Goal: Task Accomplishment & Management: Manage account settings

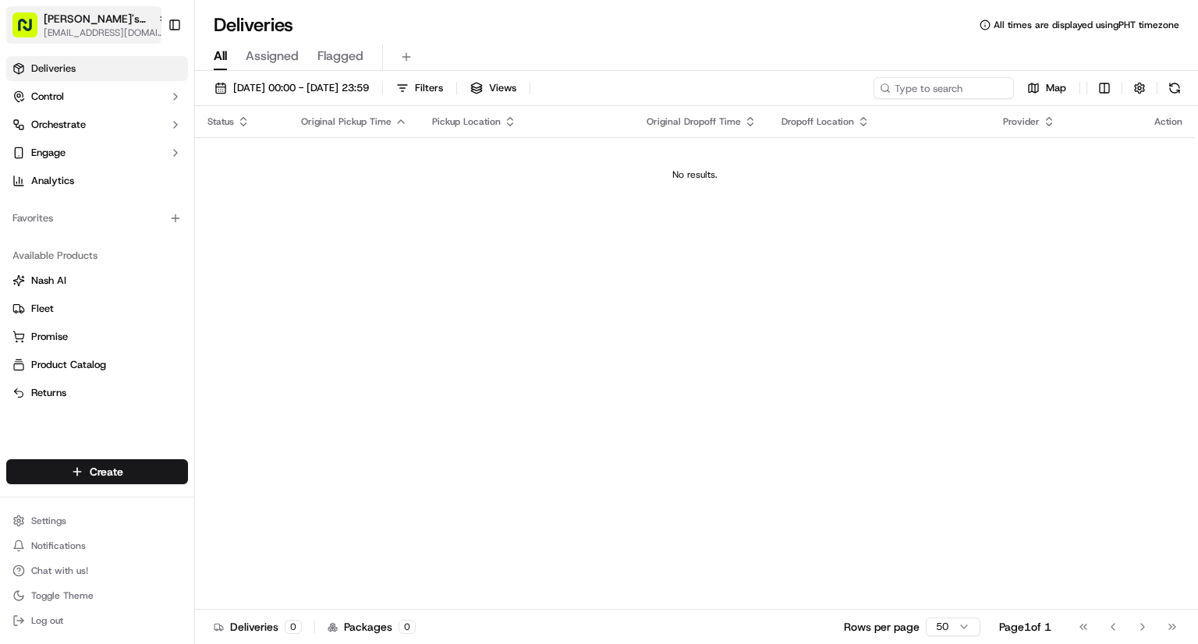
click at [104, 10] on button "[PERSON_NAME]'s Fast Food - [GEOGRAPHIC_DATA] [EMAIL_ADDRESS][DOMAIN_NAME]" at bounding box center [83, 24] width 155 height 37
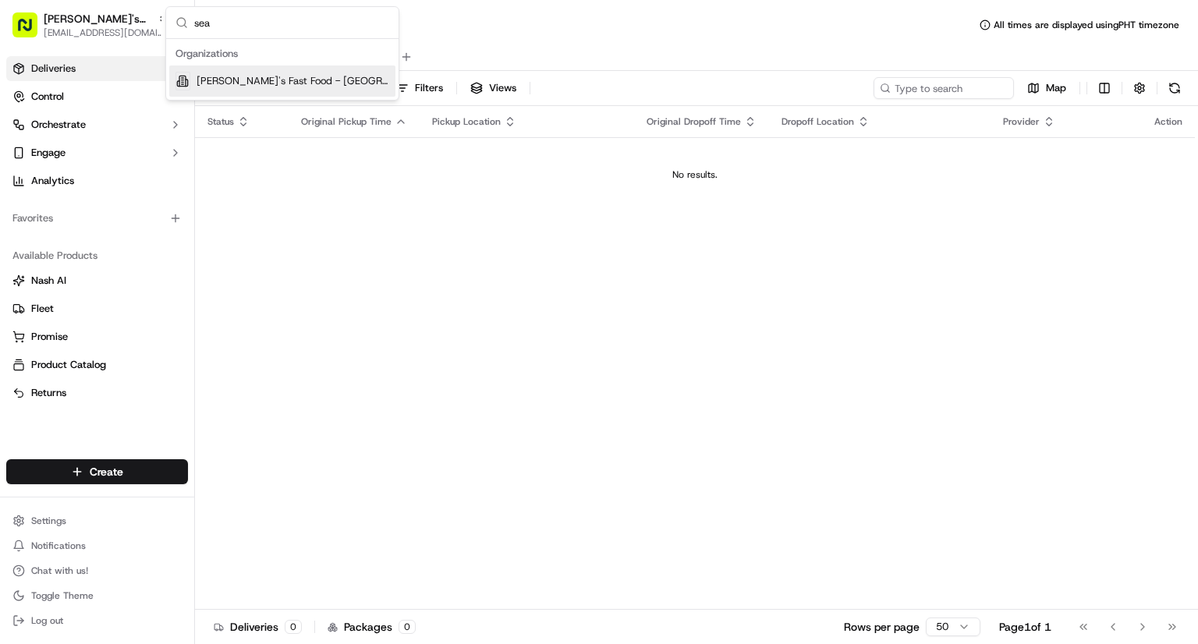
type input "sea"
click at [265, 77] on span "[PERSON_NAME]'s Fast Food - [GEOGRAPHIC_DATA]" at bounding box center [293, 81] width 193 height 14
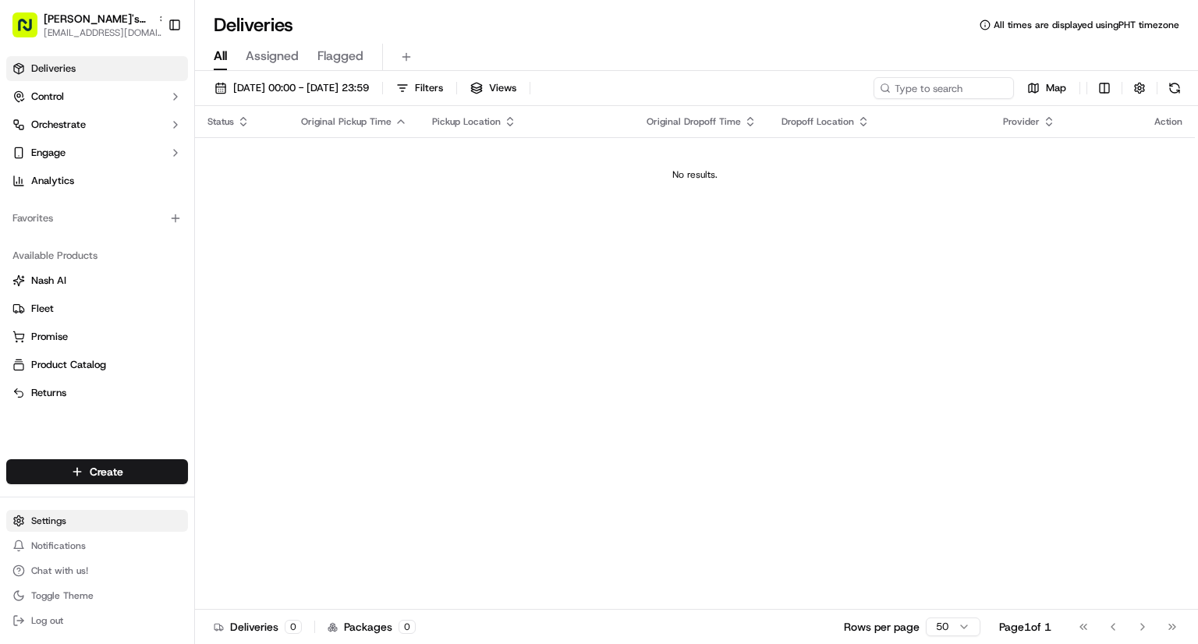
click at [55, 523] on html "[PERSON_NAME]'s Fast Food - [GEOGRAPHIC_DATA] [EMAIL_ADDRESS][DOMAIN_NAME] Togg…" at bounding box center [599, 322] width 1198 height 644
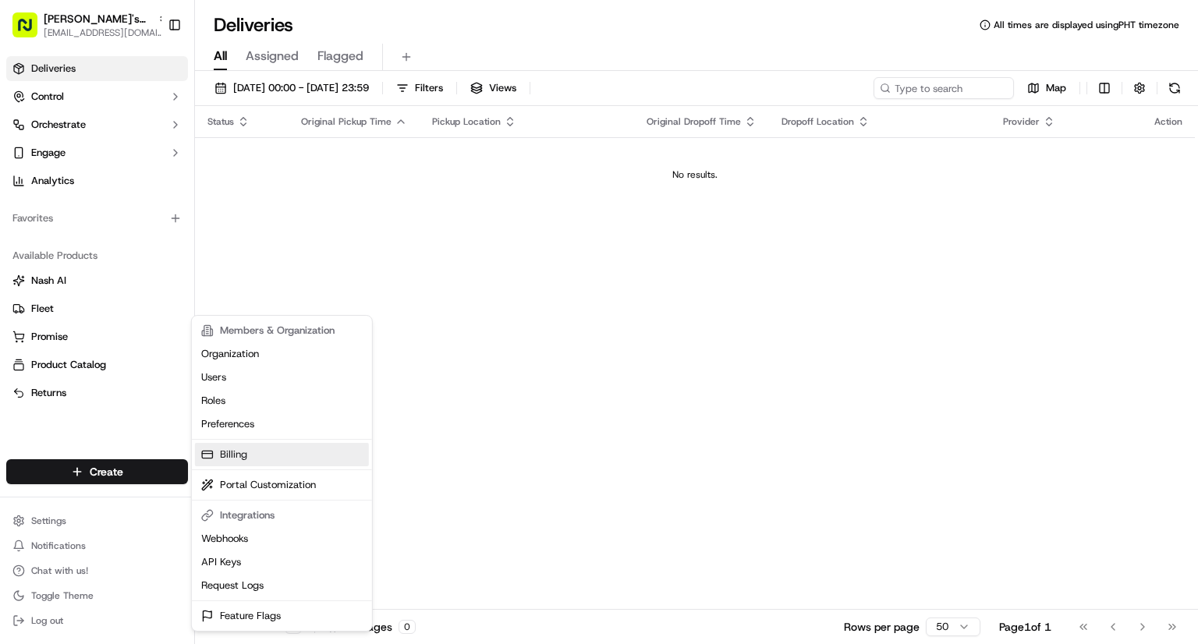
click at [232, 457] on link "Billing" at bounding box center [282, 454] width 174 height 23
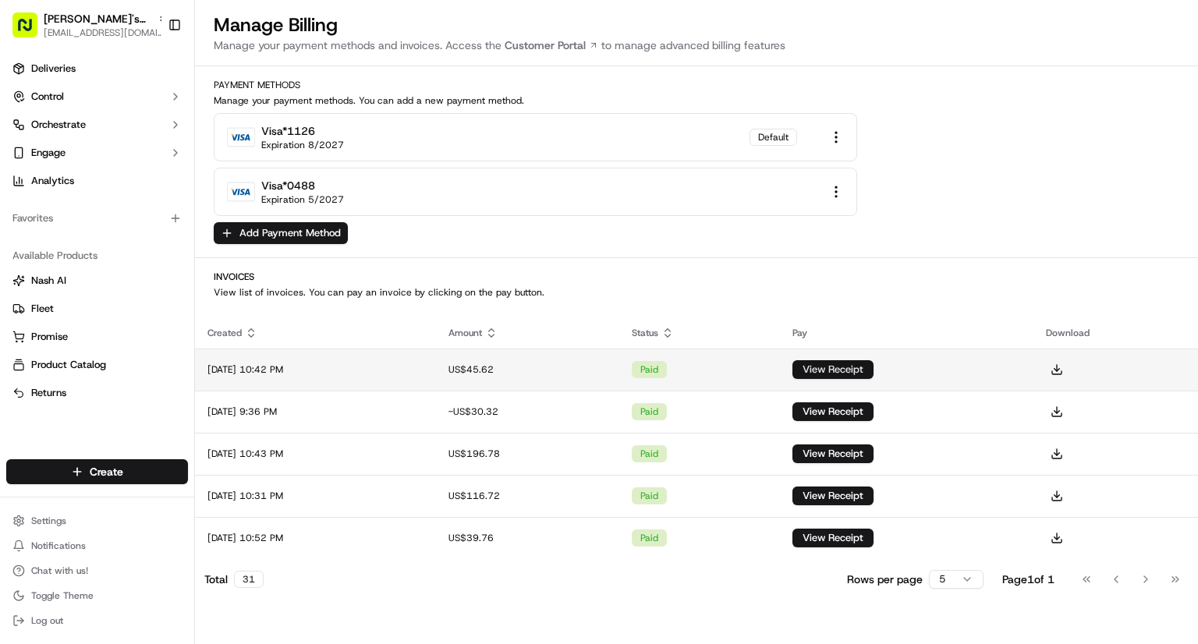
click at [826, 369] on button "View Receipt" at bounding box center [833, 369] width 81 height 19
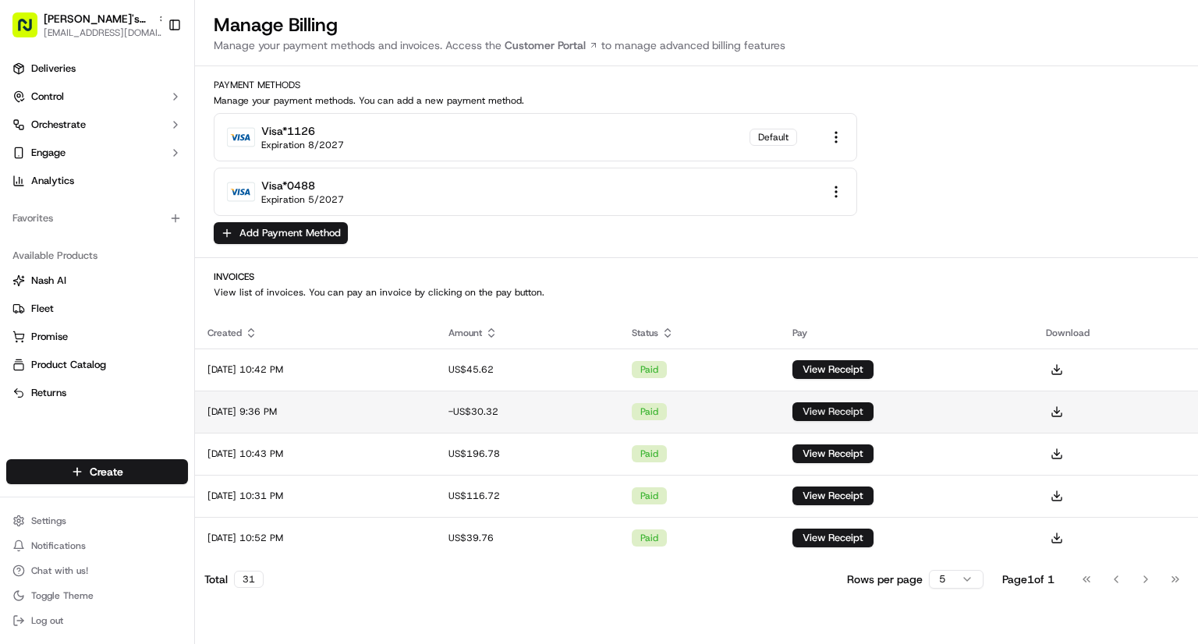
click at [853, 406] on button "View Receipt" at bounding box center [833, 411] width 81 height 19
